Goal: Information Seeking & Learning: Learn about a topic

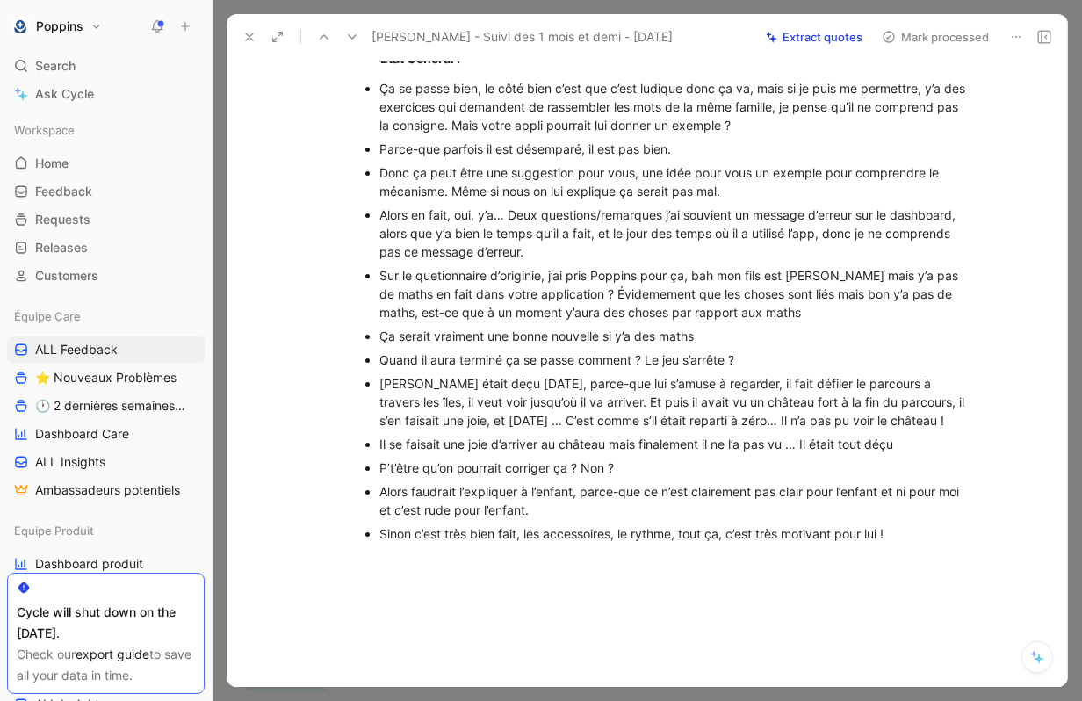
scroll to position [695, 0]
click at [378, 440] on ul "Ça se passe bien, le côté bien c’est que c’est ludique donc ça va, mais si je p…" at bounding box center [666, 312] width 675 height 469
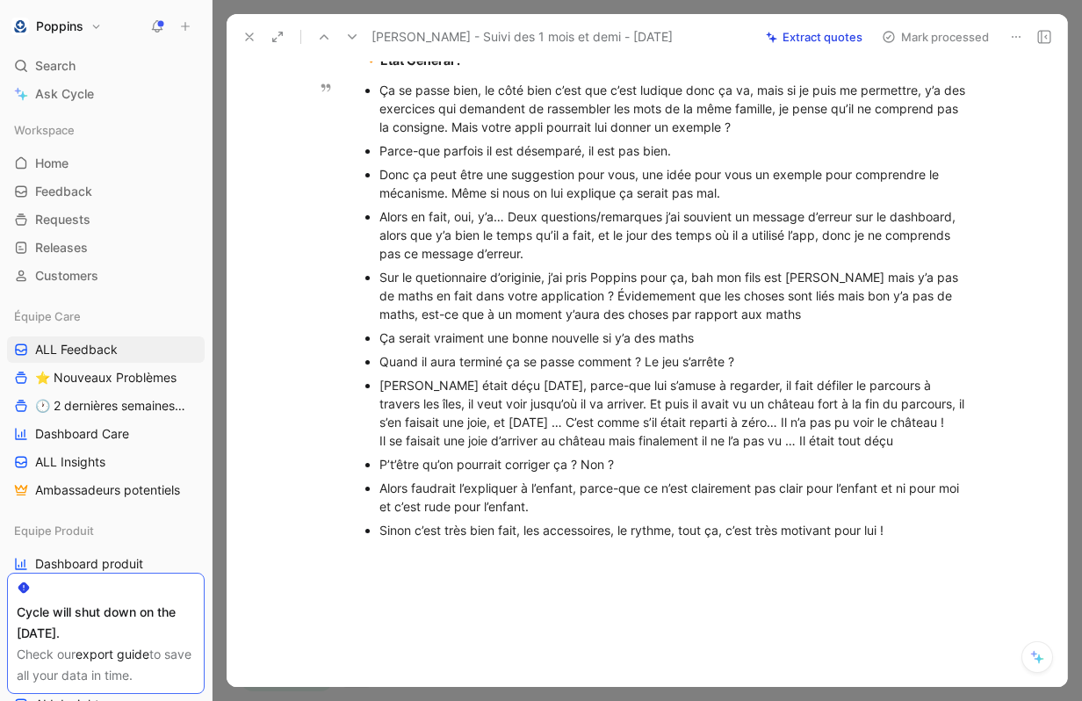
click at [380, 462] on div "P’t’être qu’on pourrait corriger ça ? Non ?" at bounding box center [674, 464] width 590 height 18
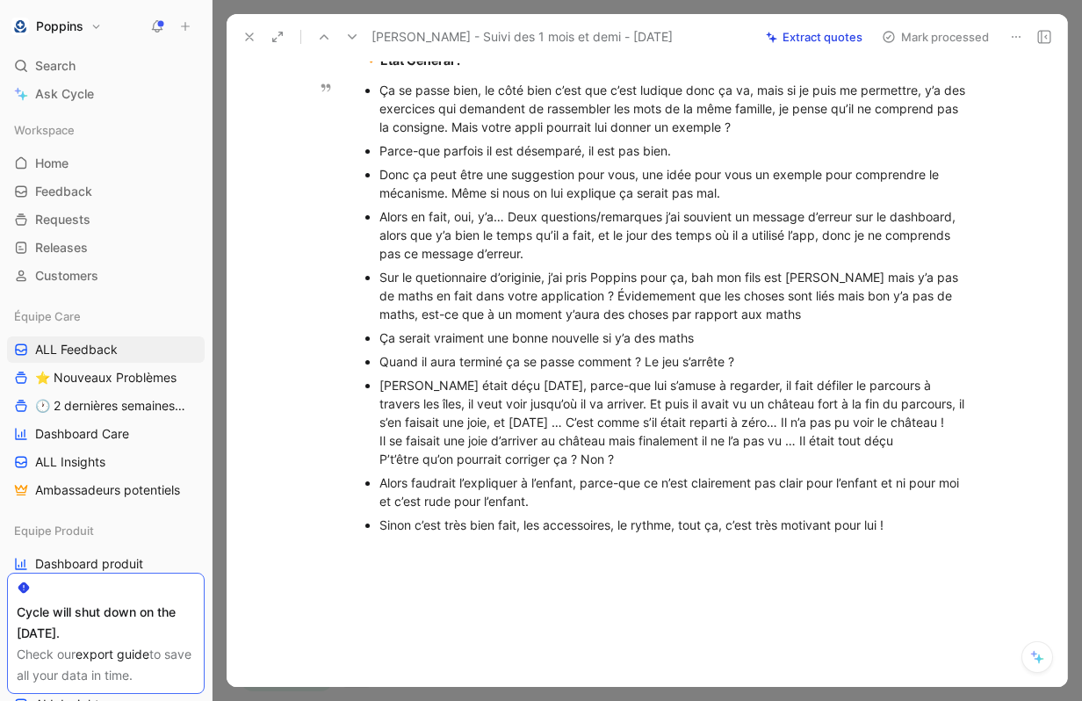
click at [380, 482] on div "Alors faudrait l’expliquer à l’enfant, parce-que ce n’est clairement pas clair …" at bounding box center [674, 491] width 590 height 37
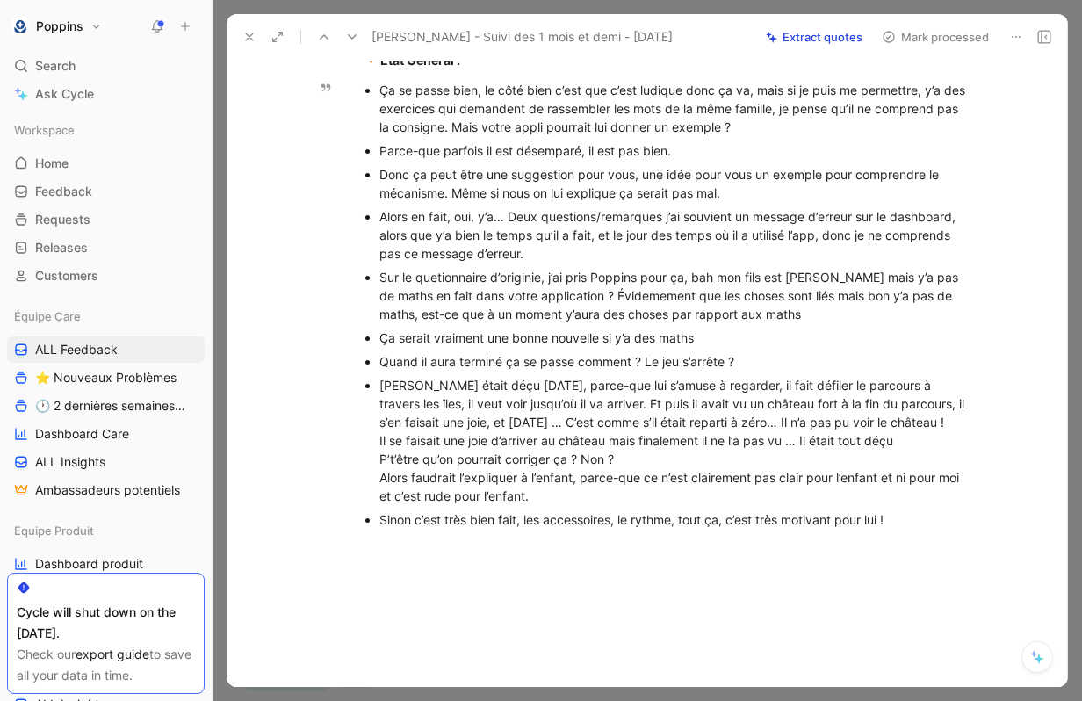
click at [383, 519] on div "Sinon c’est très bien fait, les accessoires, le rythme, tout ça, c’est très mot…" at bounding box center [674, 519] width 590 height 18
click at [373, 516] on ul "Ça se passe bien, le côté bien c’est que c’est ludique donc ça va, mais si je p…" at bounding box center [666, 304] width 675 height 453
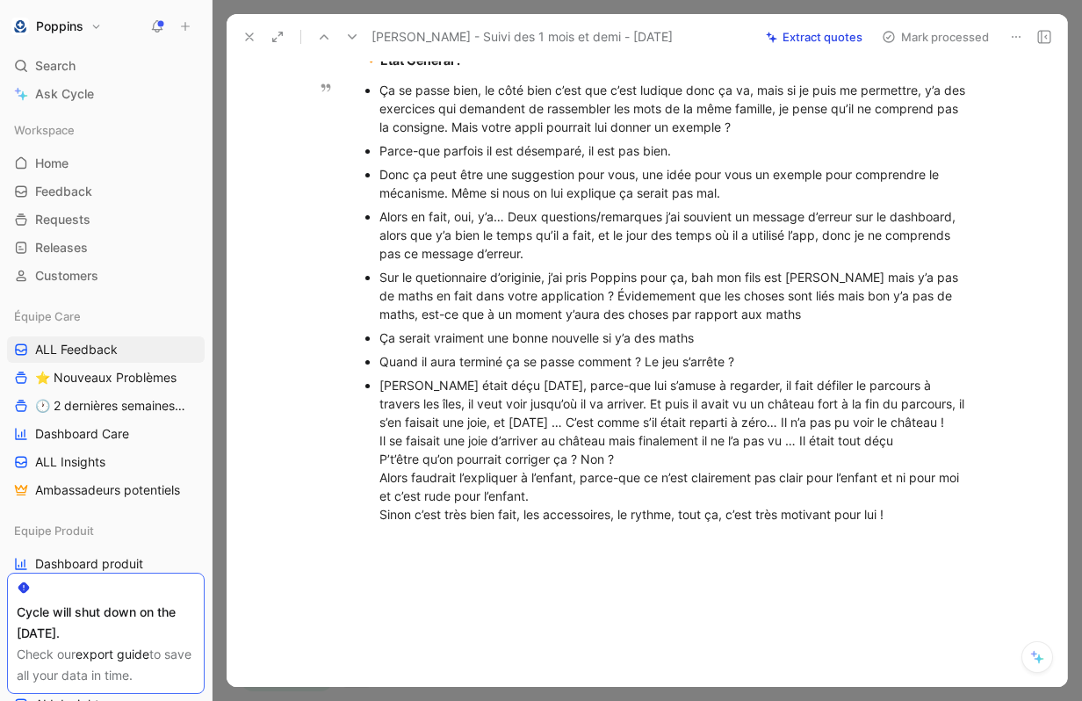
scroll to position [686, 0]
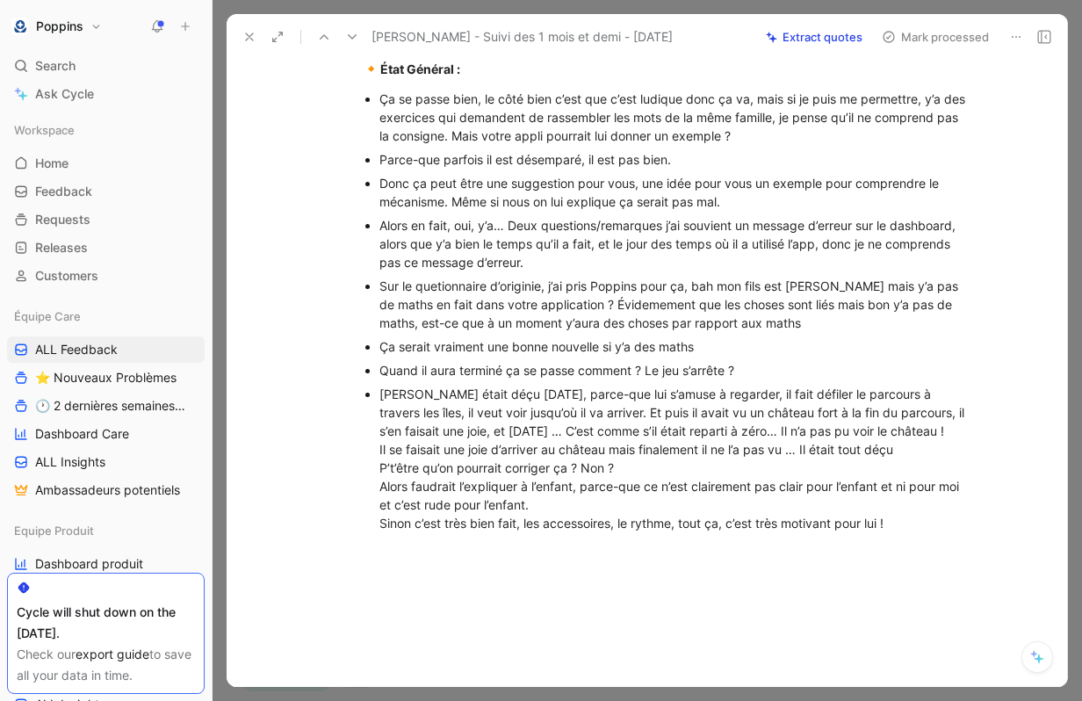
click at [489, 431] on div "[PERSON_NAME] était déçu [DATE], parce-que lui s’amuse à regarder, il fait défi…" at bounding box center [674, 459] width 590 height 148
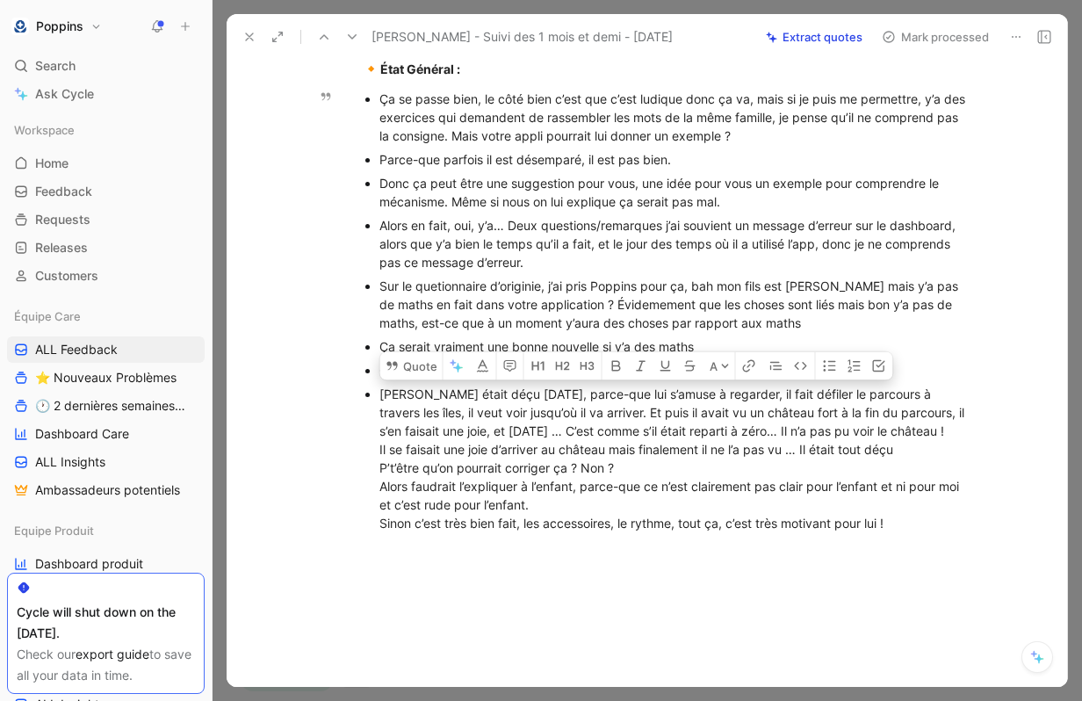
drag, startPoint x: 379, startPoint y: 392, endPoint x: 932, endPoint y: 519, distance: 567.9
click at [932, 519] on div "[PERSON_NAME] était déçu [DATE], parce-que lui s’amuse à regarder, il fait défi…" at bounding box center [674, 459] width 590 height 148
copy div "[PERSON_NAME] était déçu [DATE], parce-que lui s’amuse à regarder, il fait défi…"
click at [856, 435] on div "[PERSON_NAME] était déçu [DATE], parce-que lui s’amuse à regarder, il fait défi…" at bounding box center [674, 459] width 590 height 148
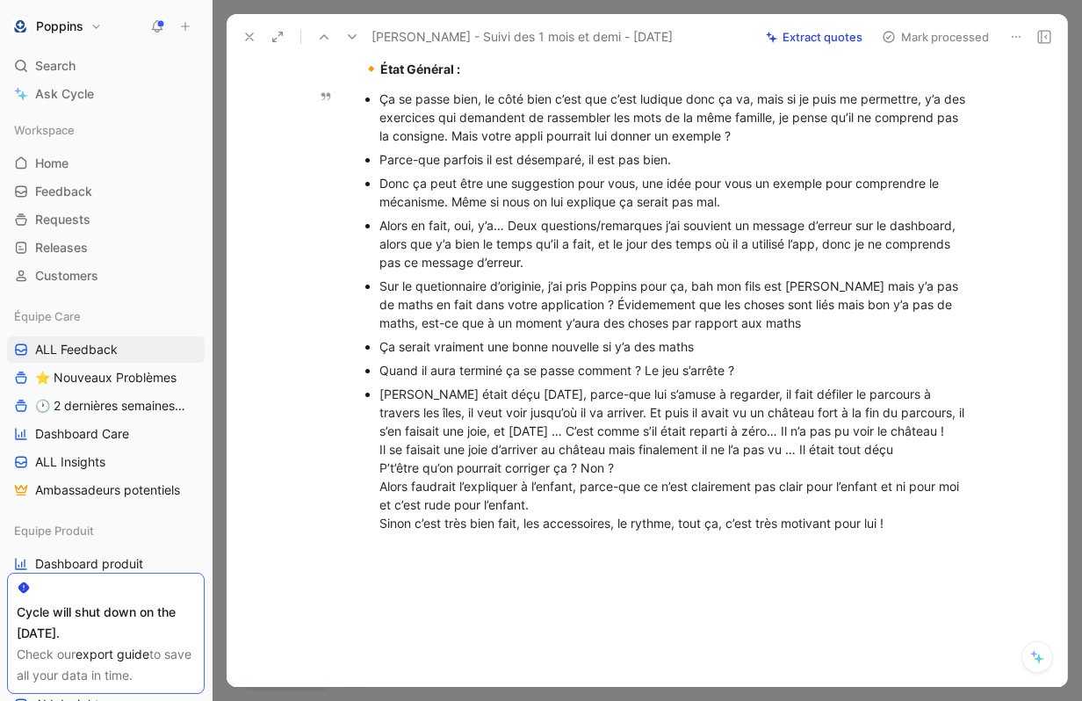
click at [373, 335] on ul "Ça se passe bien, le côté bien c’est que c’est ludique donc ça va, mais si je p…" at bounding box center [666, 311] width 675 height 448
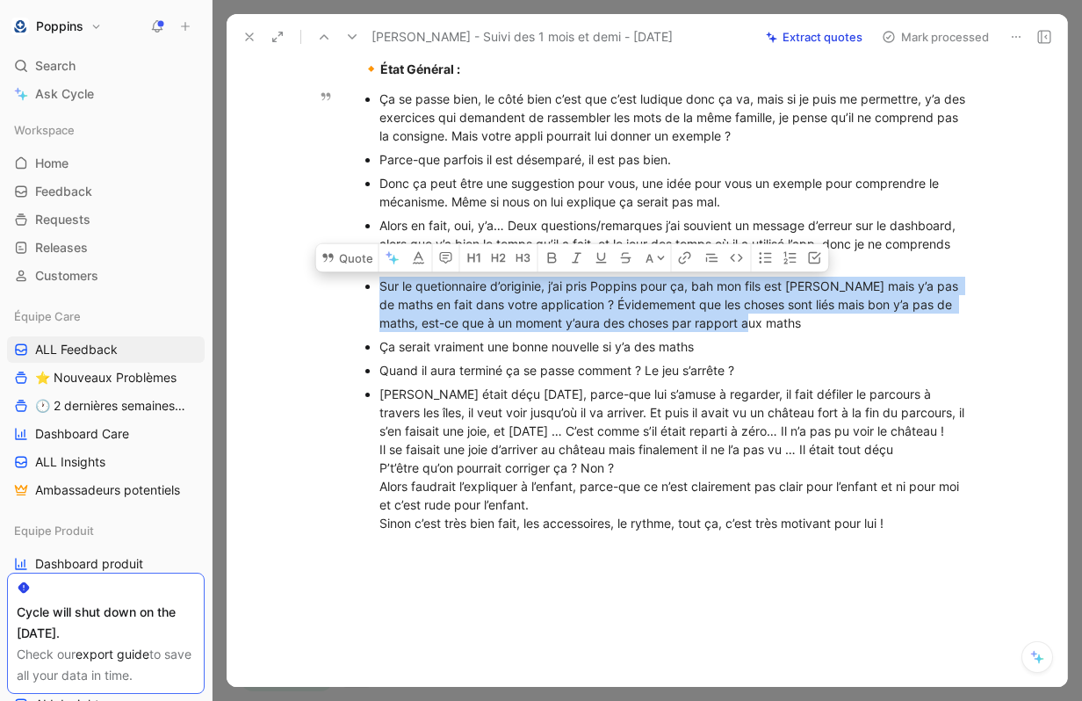
drag, startPoint x: 378, startPoint y: 281, endPoint x: 767, endPoint y: 322, distance: 391.3
click at [767, 322] on ul "Ça se passe bien, le côté bien c’est que c’est ludique donc ça va, mais si je p…" at bounding box center [666, 311] width 675 height 448
click at [329, 257] on icon at bounding box center [327, 257] width 11 height 9
